Goal: Task Accomplishment & Management: Manage account settings

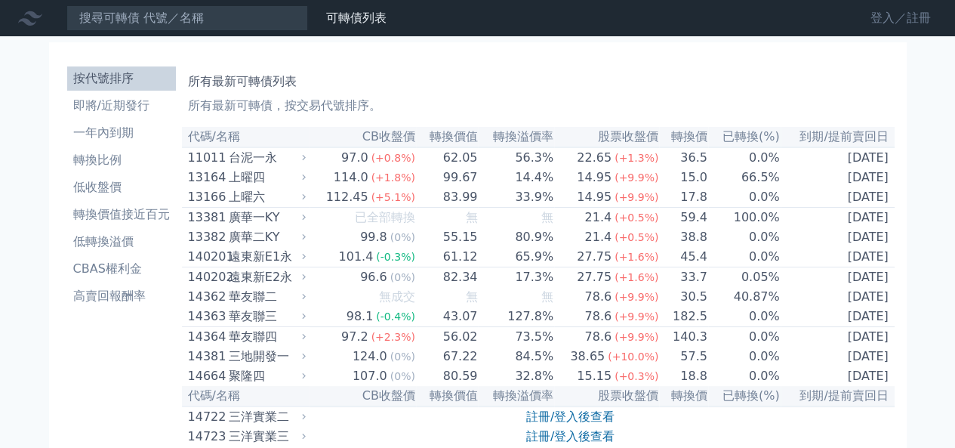
click at [870, 19] on link "登入／註冊" at bounding box center [901, 18] width 85 height 24
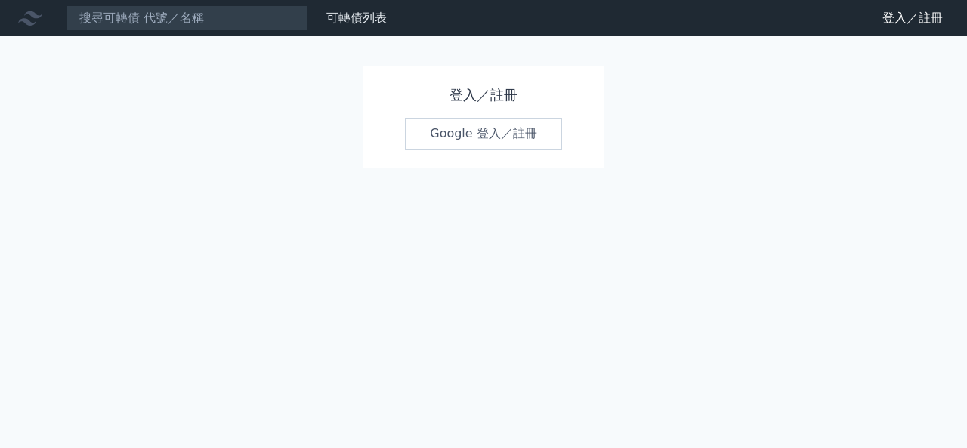
click at [502, 129] on link "Google 登入／註冊" at bounding box center [483, 134] width 157 height 32
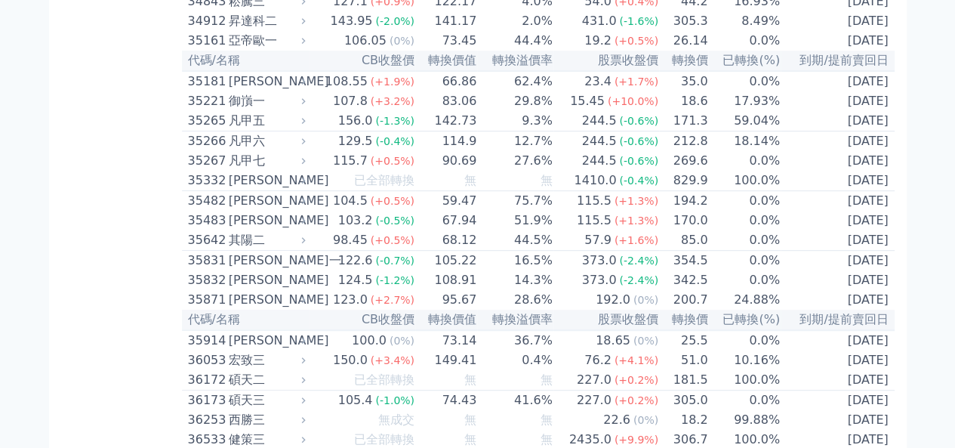
scroll to position [42, 0]
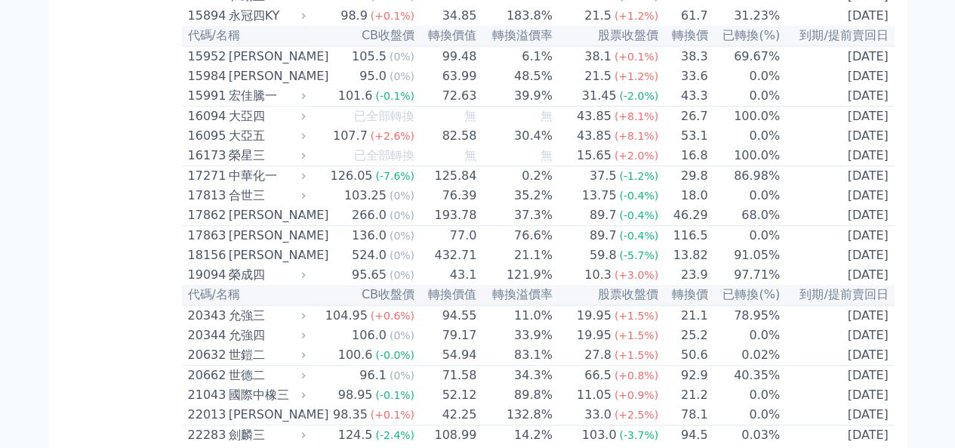
scroll to position [3271, 0]
